Goal: Information Seeking & Learning: Learn about a topic

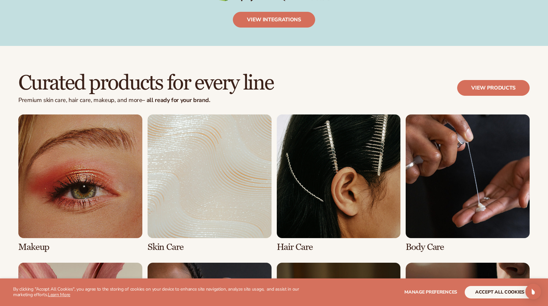
scroll to position [1359, 0]
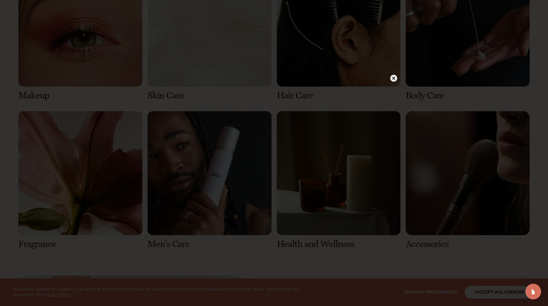
click at [394, 78] on circle at bounding box center [393, 78] width 7 height 7
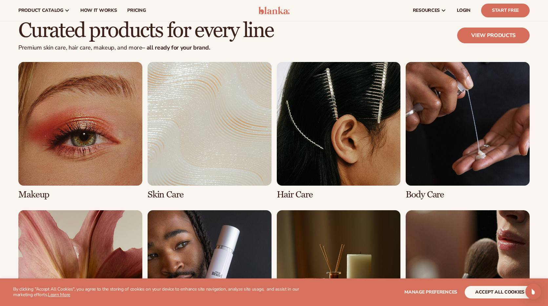
scroll to position [1244, 0]
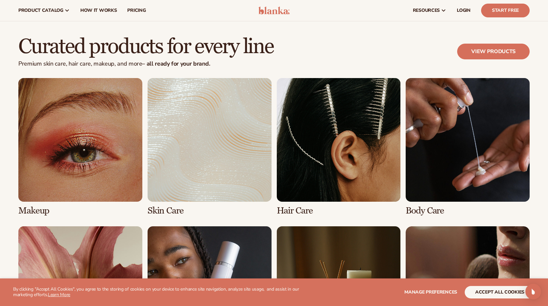
click at [224, 163] on link "2 / 8" at bounding box center [209, 147] width 124 height 138
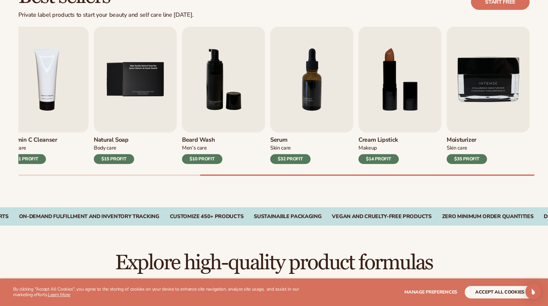
scroll to position [214, 0]
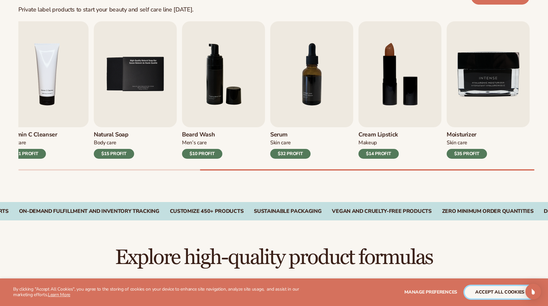
click at [491, 290] on button "accept all cookies" at bounding box center [499, 292] width 70 height 12
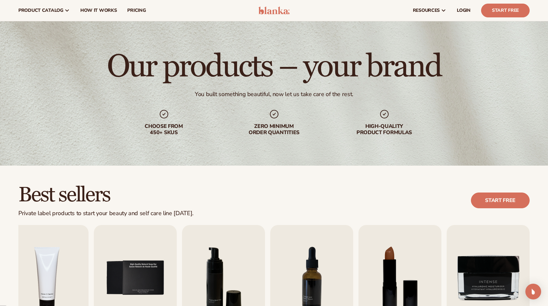
scroll to position [0, 0]
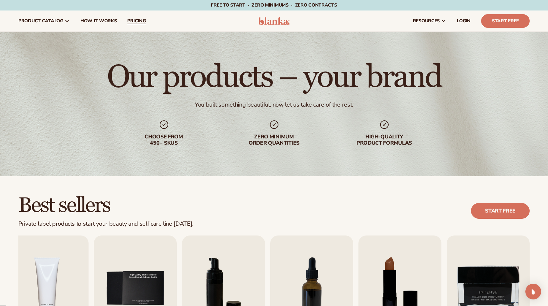
click at [140, 22] on span "pricing" at bounding box center [136, 20] width 18 height 5
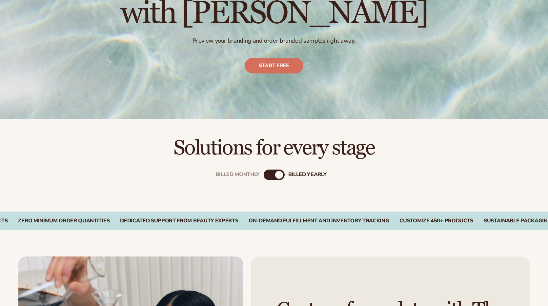
scroll to position [148, 0]
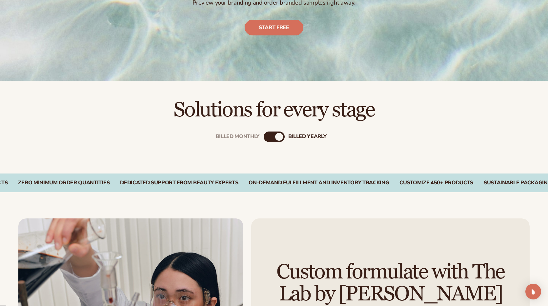
drag, startPoint x: 270, startPoint y: 133, endPoint x: 262, endPoint y: 135, distance: 8.1
click at [270, 133] on div "Billed Monthly billed Yearly" at bounding box center [273, 136] width 21 height 10
click at [272, 139] on div "Billed Monthly billed Yearly" at bounding box center [273, 136] width 21 height 10
click at [281, 138] on div "billed Yearly" at bounding box center [279, 137] width 8 height 8
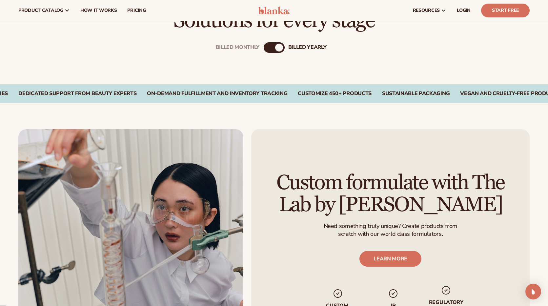
scroll to position [193, 0]
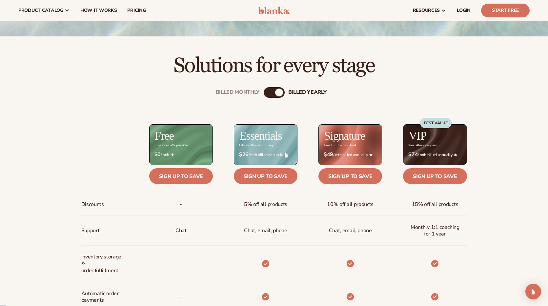
click at [279, 93] on div "billed Yearly" at bounding box center [279, 92] width 8 height 8
click at [254, 91] on div "Billed Monthly" at bounding box center [238, 92] width 44 height 6
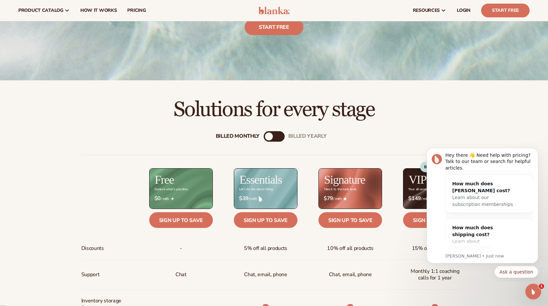
scroll to position [0, 0]
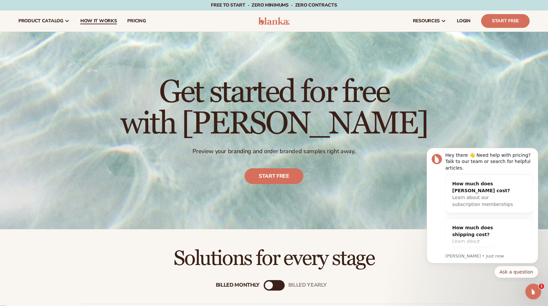
click at [96, 18] on span "How It Works" at bounding box center [98, 20] width 37 height 5
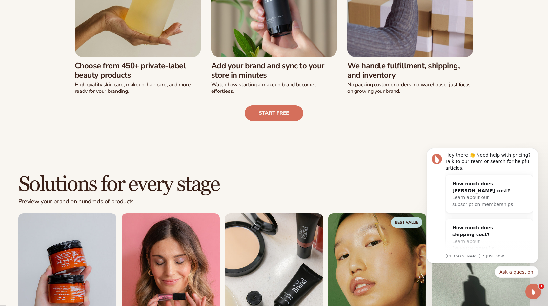
scroll to position [274, 0]
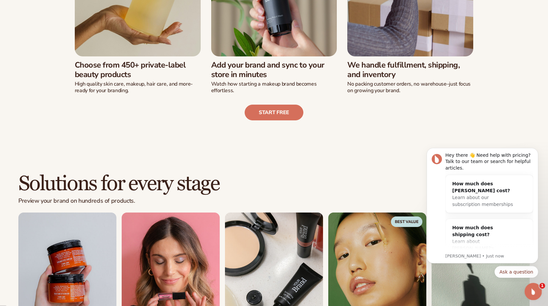
click at [536, 288] on icon "Open Intercom Messenger" at bounding box center [532, 290] width 11 height 11
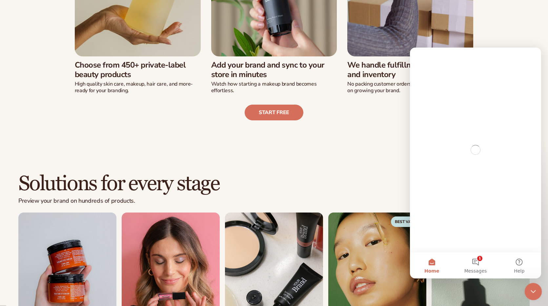
scroll to position [0, 0]
click at [536, 288] on div "Close Intercom Messenger" at bounding box center [532, 290] width 16 height 16
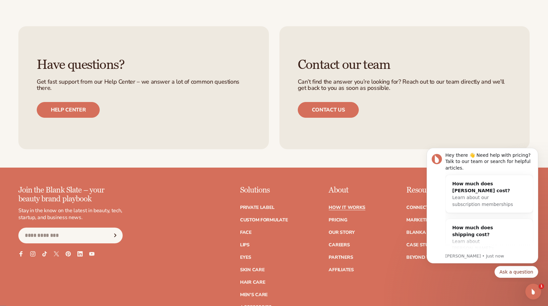
scroll to position [1579, 0]
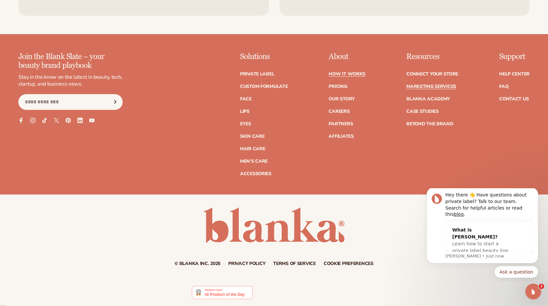
click at [437, 86] on link "Marketing services" at bounding box center [431, 86] width 50 height 5
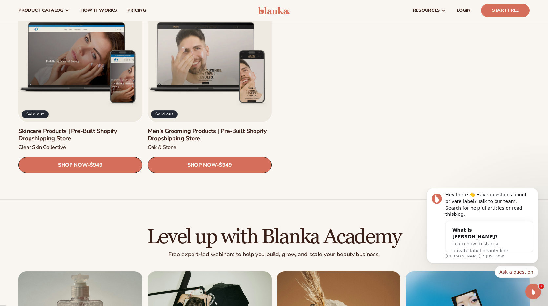
scroll to position [953, 0]
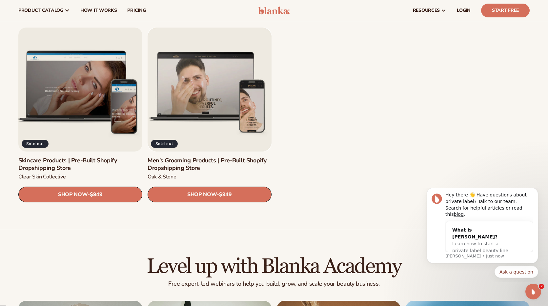
click at [69, 157] on link "Skincare Products | Pre-Built Shopify Dropshipping Store" at bounding box center [80, 164] width 124 height 15
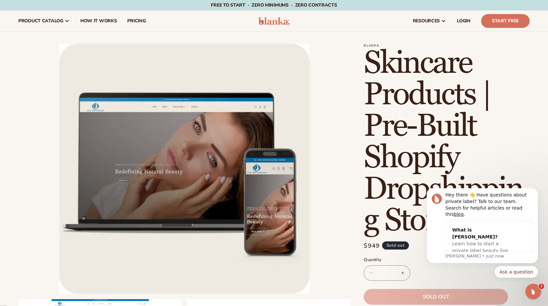
click at [276, 21] on img at bounding box center [273, 21] width 31 height 8
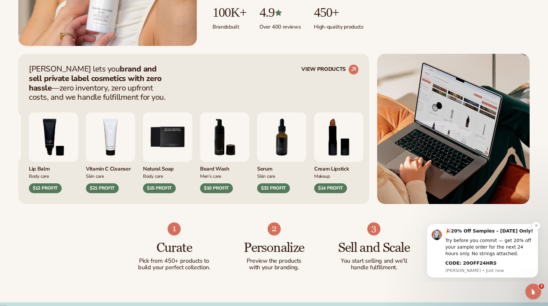
click at [506, 238] on div "Try before you commit — get 20% off your sample order for the next 24 hours onl…" at bounding box center [489, 246] width 88 height 19
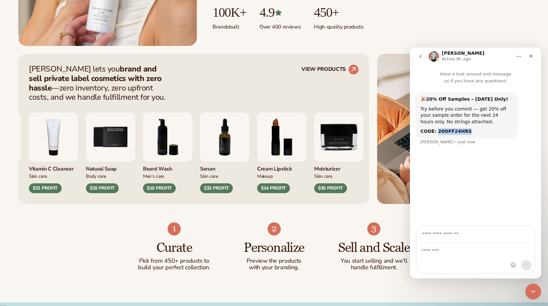
drag, startPoint x: 436, startPoint y: 132, endPoint x: 475, endPoint y: 132, distance: 39.3
click at [475, 132] on div "CODE: 20OFF24HRS" at bounding box center [466, 131] width 92 height 7
copy b "20OFF24HRS"
click at [532, 57] on icon "Close" at bounding box center [530, 55] width 5 height 5
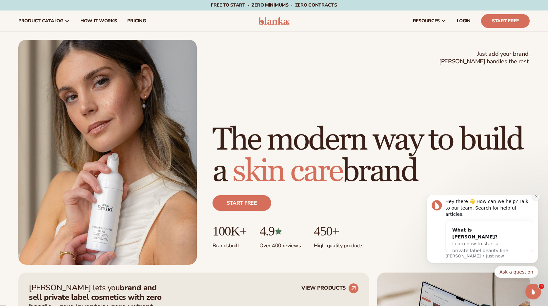
click at [536, 198] on icon "Dismiss notification" at bounding box center [536, 196] width 4 height 4
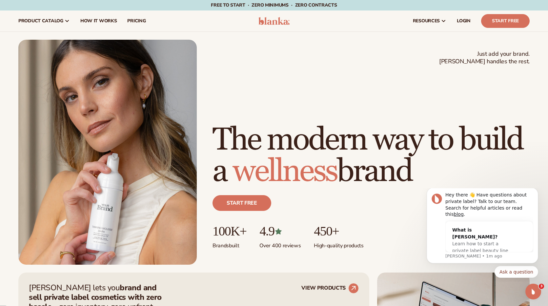
click at [291, 24] on header "Cart product catalog The Lab by Blanka" at bounding box center [274, 20] width 548 height 21
click at [276, 21] on img at bounding box center [273, 21] width 31 height 8
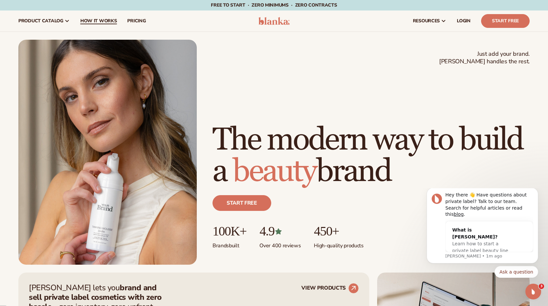
click at [100, 23] on span "How It Works" at bounding box center [98, 20] width 37 height 5
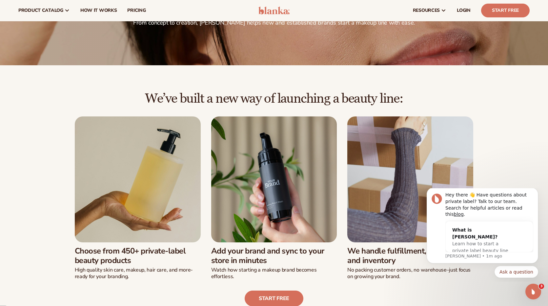
scroll to position [78, 0]
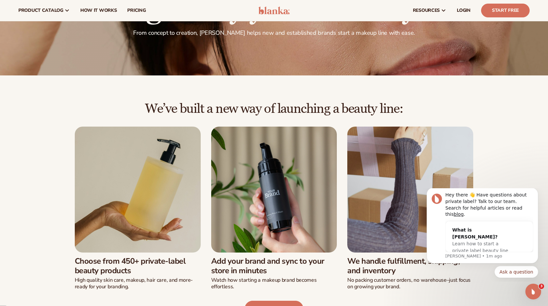
click at [278, 13] on img at bounding box center [273, 11] width 31 height 8
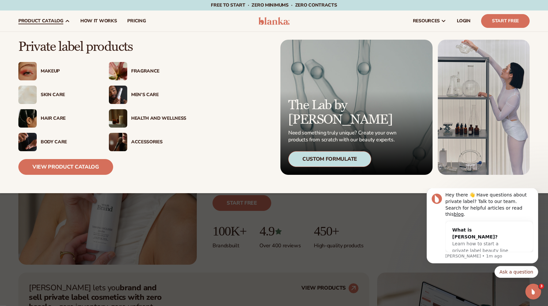
click at [51, 71] on div "Makeup" at bounding box center [68, 71] width 55 height 6
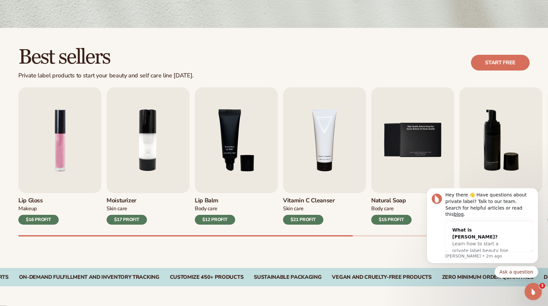
scroll to position [148, 0]
click at [535, 289] on icon "Open Intercom Messenger" at bounding box center [532, 290] width 11 height 11
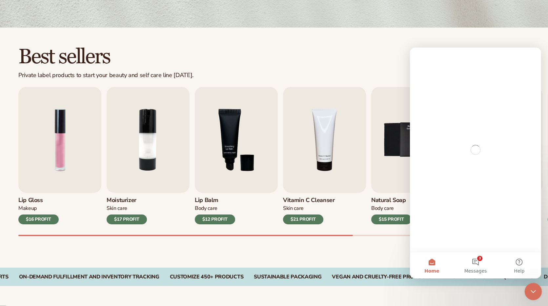
scroll to position [0, 0]
click at [535, 289] on icon "Close Intercom Messenger" at bounding box center [532, 290] width 8 height 8
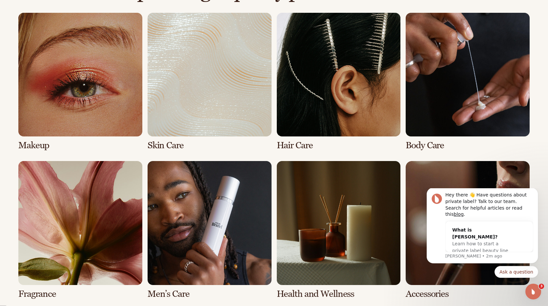
scroll to position [483, 0]
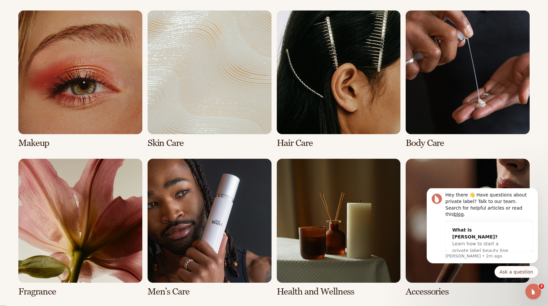
click at [319, 103] on link "3 / 8" at bounding box center [339, 79] width 124 height 138
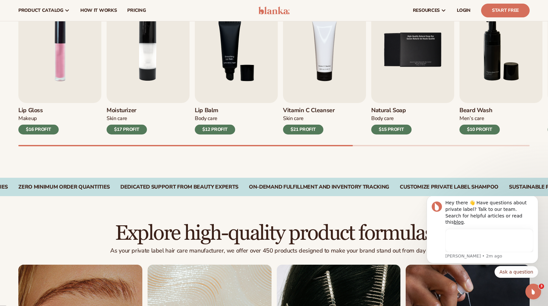
scroll to position [169, 0]
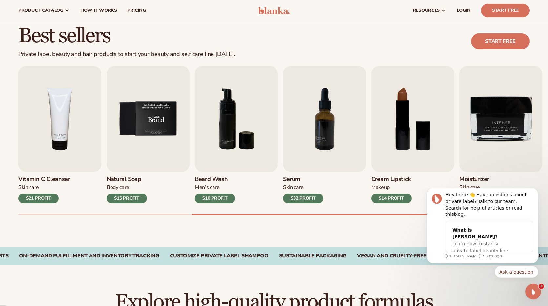
click at [134, 135] on img "5 / 9" at bounding box center [147, 119] width 83 height 106
click at [127, 196] on div "$15 PROFIT" at bounding box center [126, 198] width 40 height 10
click at [144, 136] on img "5 / 9" at bounding box center [147, 119] width 83 height 106
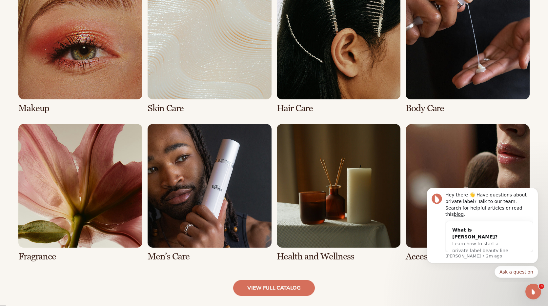
scroll to position [612, 0]
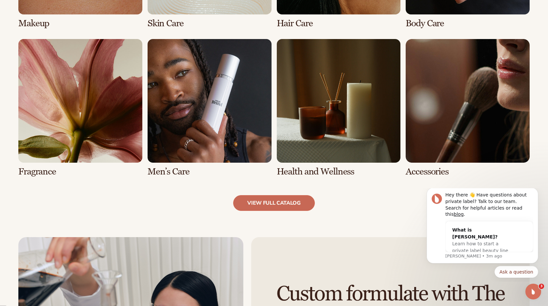
click at [289, 204] on link "view full catalog" at bounding box center [274, 203] width 82 height 16
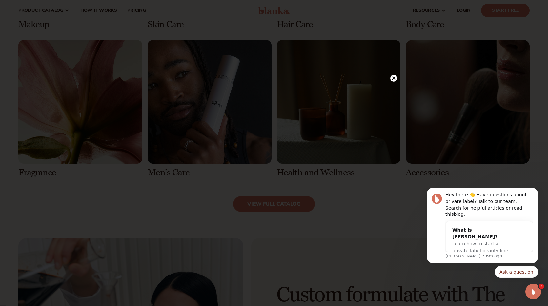
click at [394, 80] on circle at bounding box center [393, 78] width 7 height 7
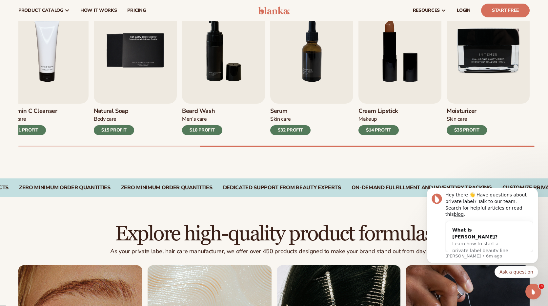
scroll to position [0, 0]
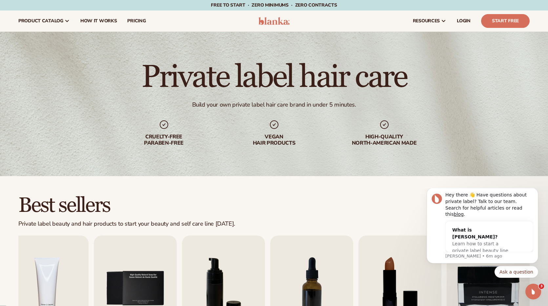
click at [279, 17] on img at bounding box center [273, 21] width 31 height 8
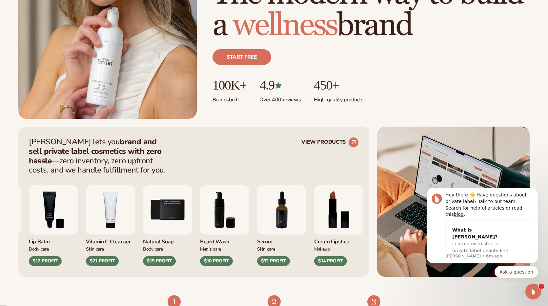
scroll to position [306, 0]
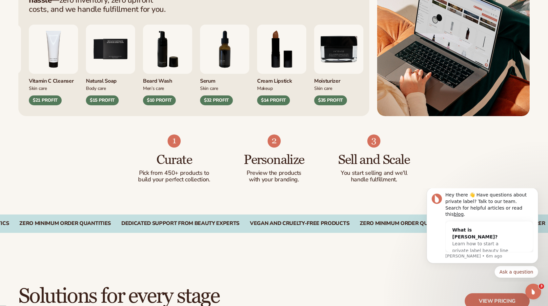
click at [347, 97] on div "$35 PROFIT" at bounding box center [330, 100] width 33 height 10
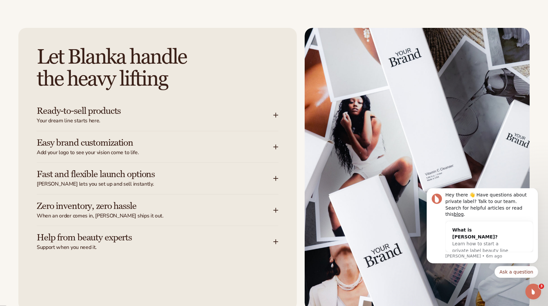
scroll to position [871, 0]
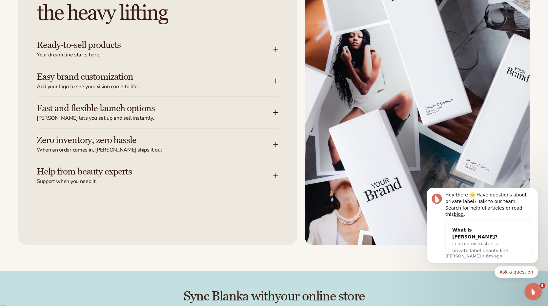
click at [531, 286] on icon "Open Intercom Messenger" at bounding box center [532, 290] width 11 height 11
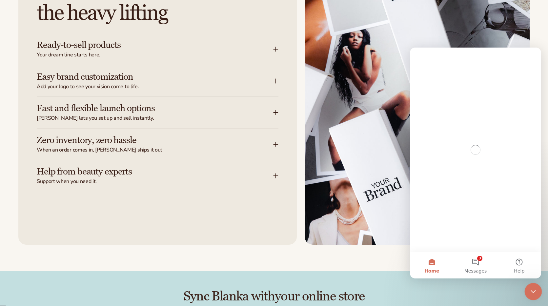
scroll to position [0, 0]
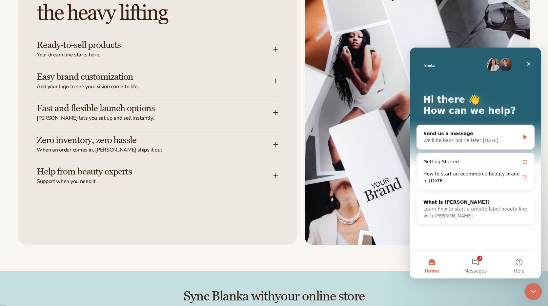
click at [531, 286] on div "Close Intercom Messenger" at bounding box center [532, 290] width 16 height 16
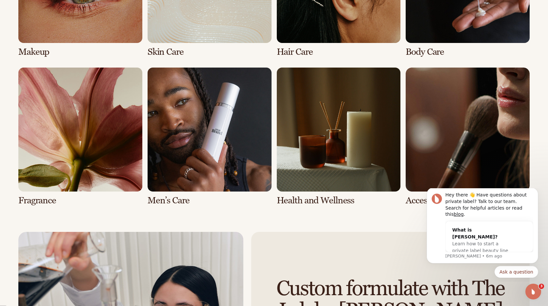
scroll to position [1525, 0]
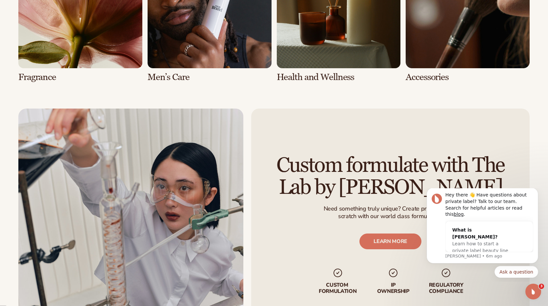
click at [84, 48] on link "5 / 8" at bounding box center [80, 13] width 124 height 138
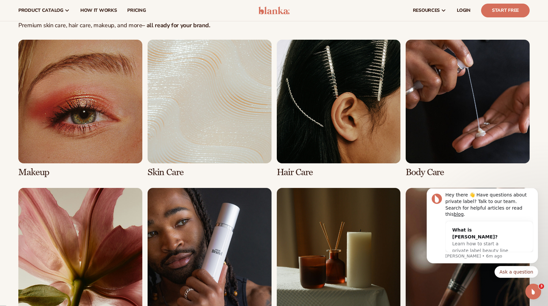
click at [294, 115] on link "3 / 8" at bounding box center [339, 109] width 124 height 138
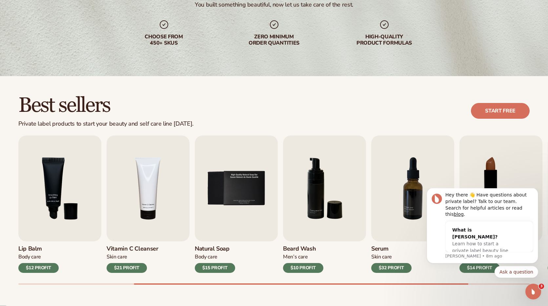
scroll to position [106, 0]
